Goal: Check status: Check status

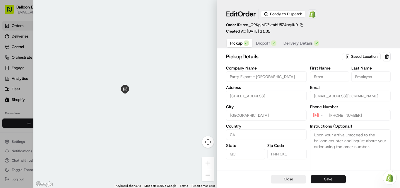
click at [316, 15] on img at bounding box center [312, 14] width 7 height 7
click at [316, 16] on img at bounding box center [312, 14] width 7 height 7
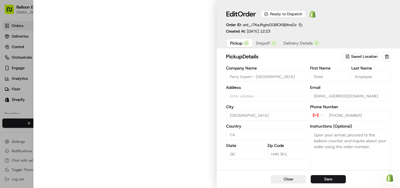
type input "[STREET_ADDRESS]"
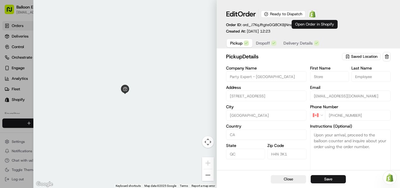
click at [315, 14] on img at bounding box center [312, 14] width 7 height 7
